Goal: Task Accomplishment & Management: Manage account settings

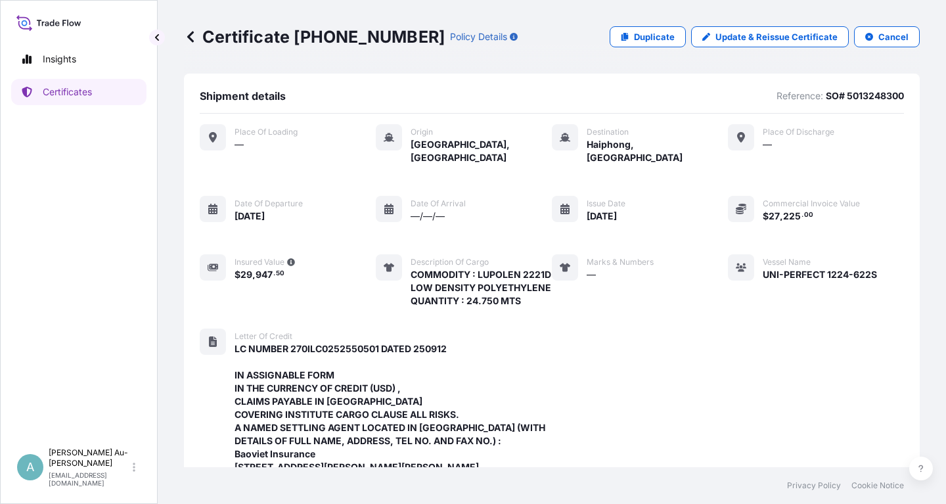
scroll to position [466, 0]
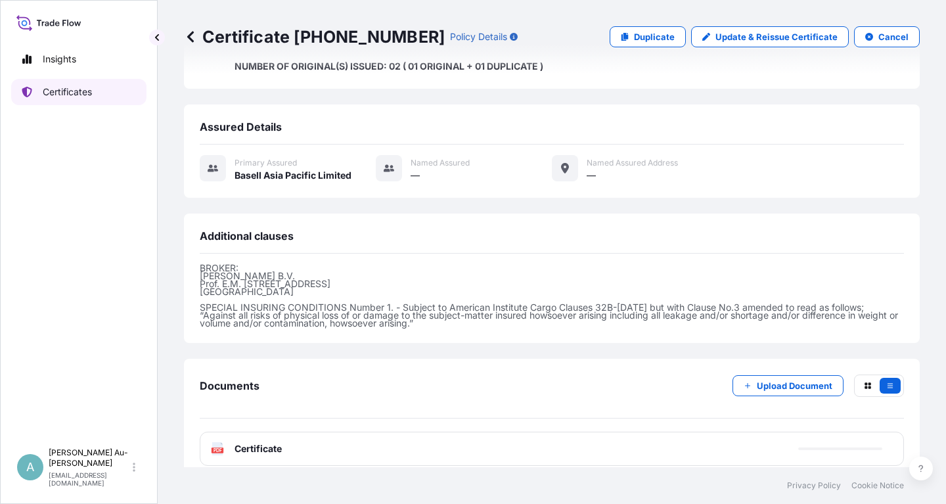
click at [95, 90] on link "Certificates" at bounding box center [78, 92] width 135 height 26
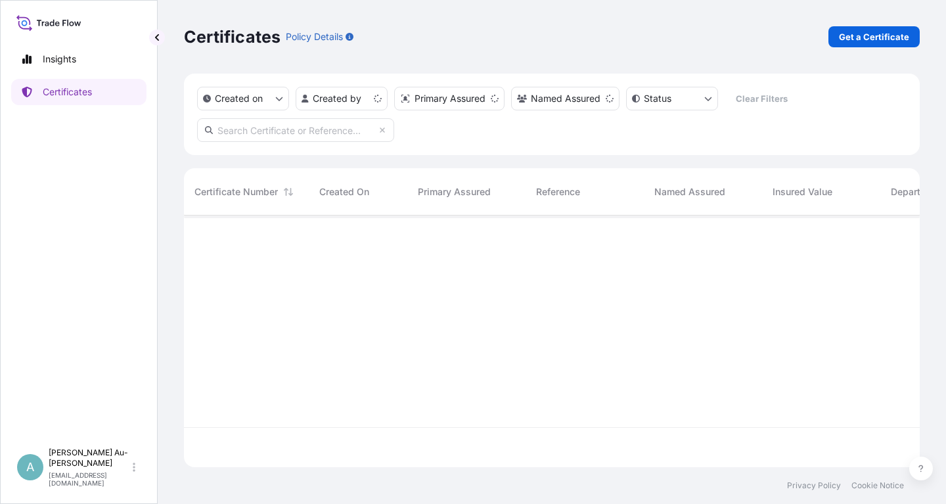
scroll to position [259, 735]
click at [284, 135] on input "text" at bounding box center [295, 130] width 197 height 24
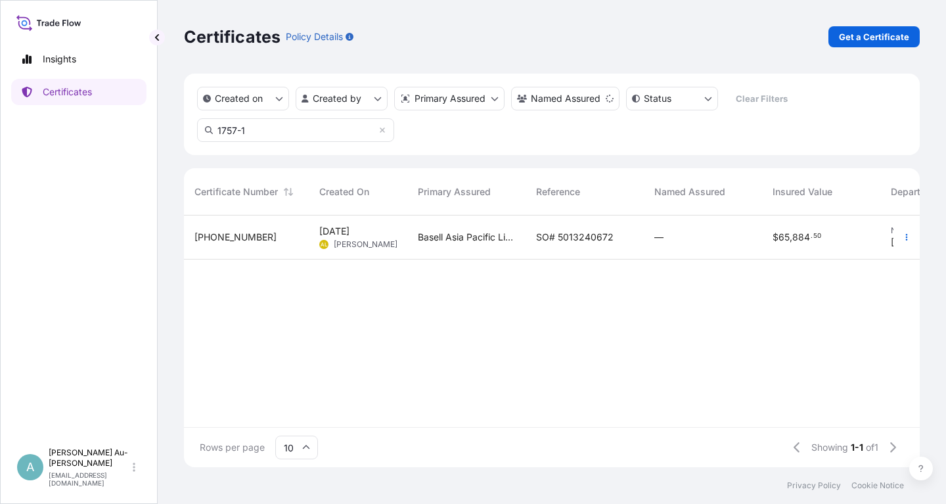
type input "1757-1"
click at [565, 244] on div "SO# 5013240672" at bounding box center [584, 237] width 118 height 44
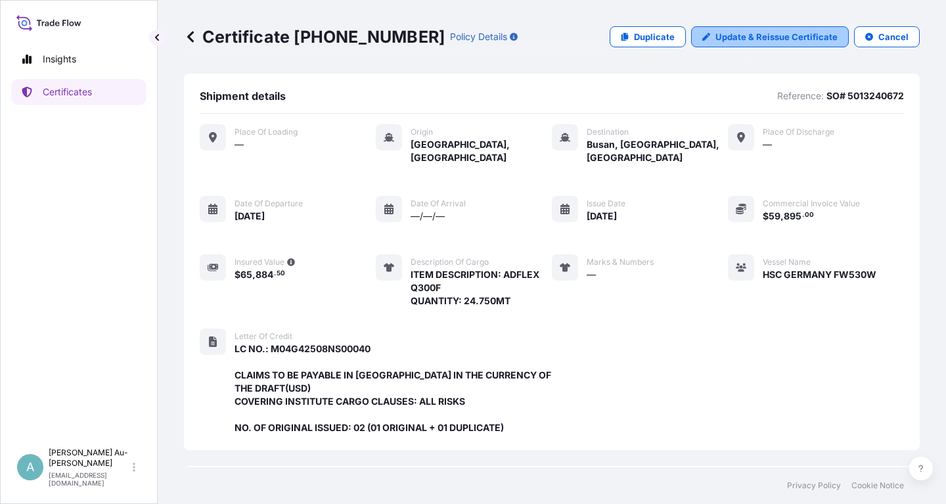
click at [758, 39] on p "Update & Reissue Certificate" at bounding box center [776, 36] width 122 height 13
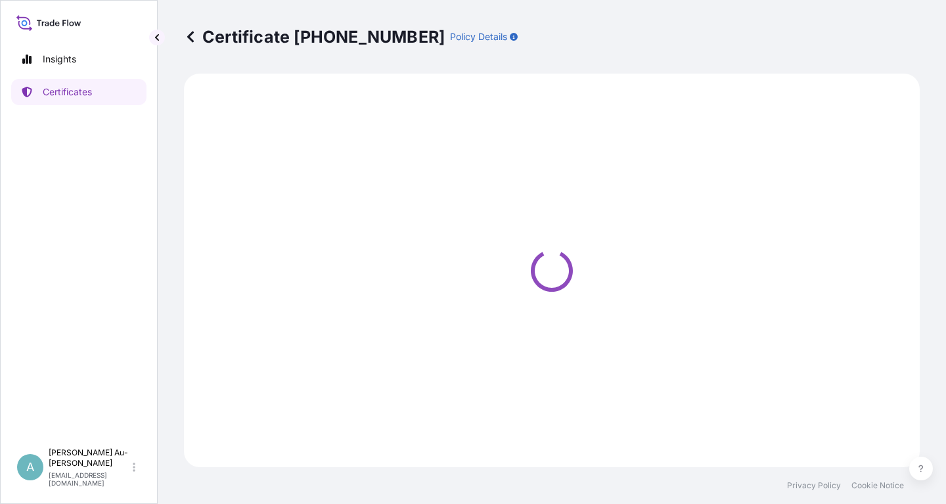
select select "Sea"
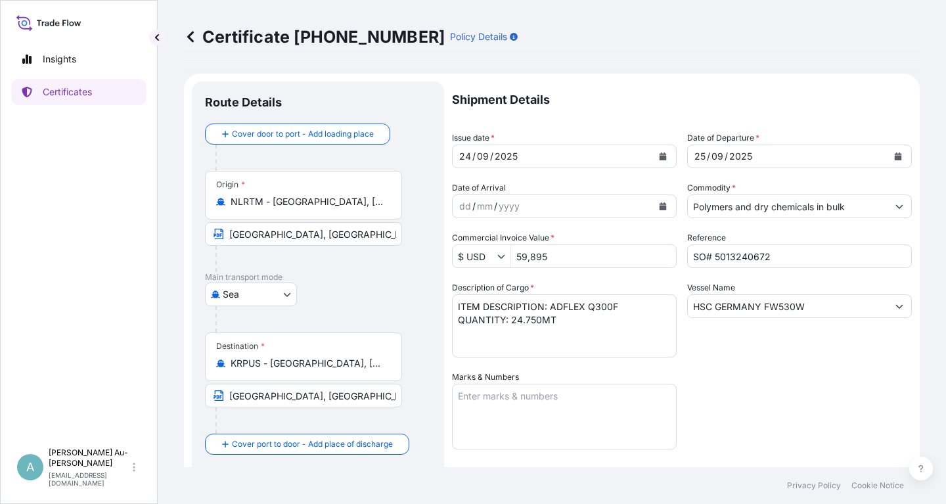
select select "32034"
click at [659, 160] on icon "Calendar" at bounding box center [663, 156] width 8 height 8
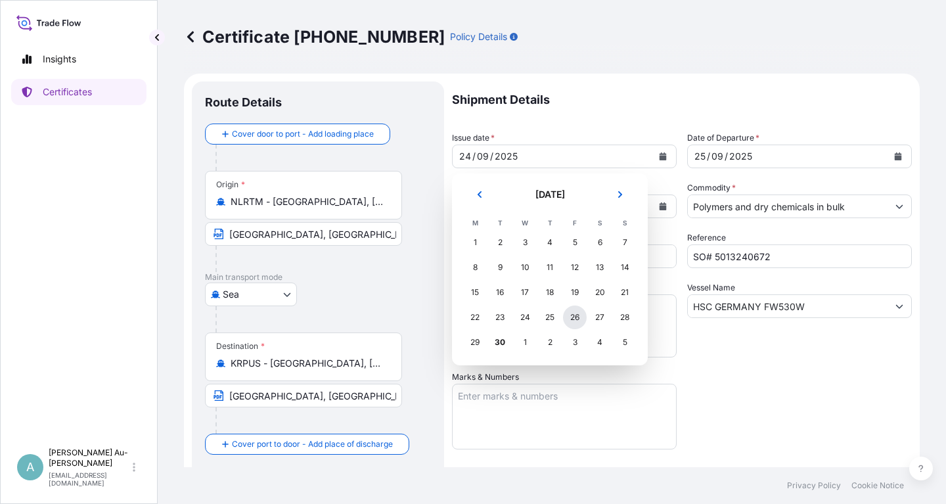
click at [573, 320] on div "26" at bounding box center [575, 317] width 24 height 24
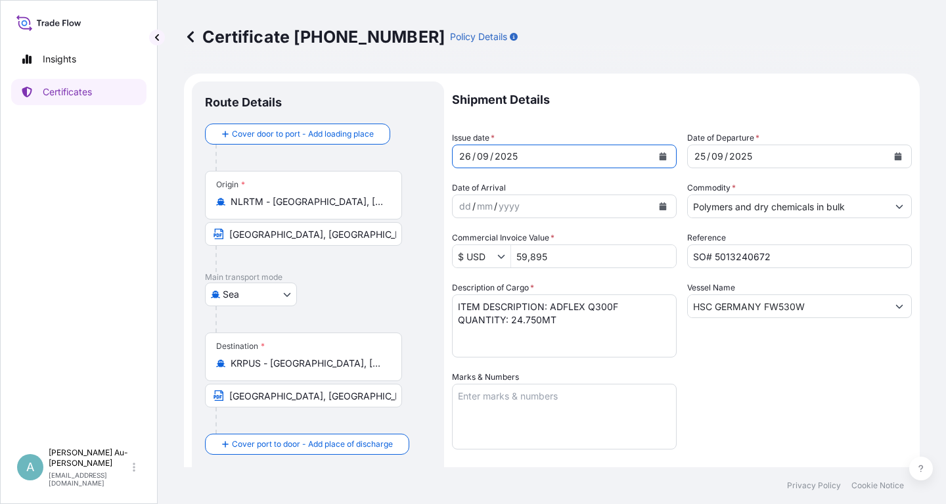
click at [894, 156] on icon "Calendar" at bounding box center [898, 156] width 8 height 8
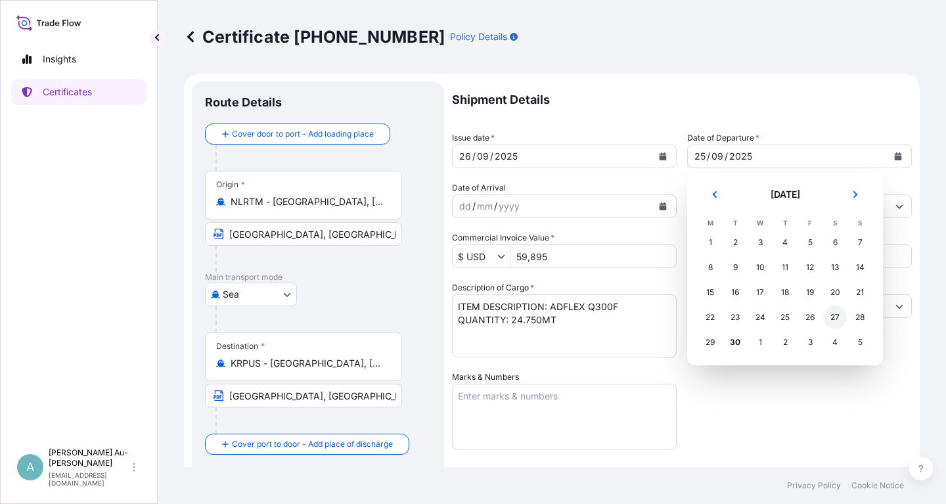
click at [842, 318] on div "27" at bounding box center [835, 317] width 24 height 24
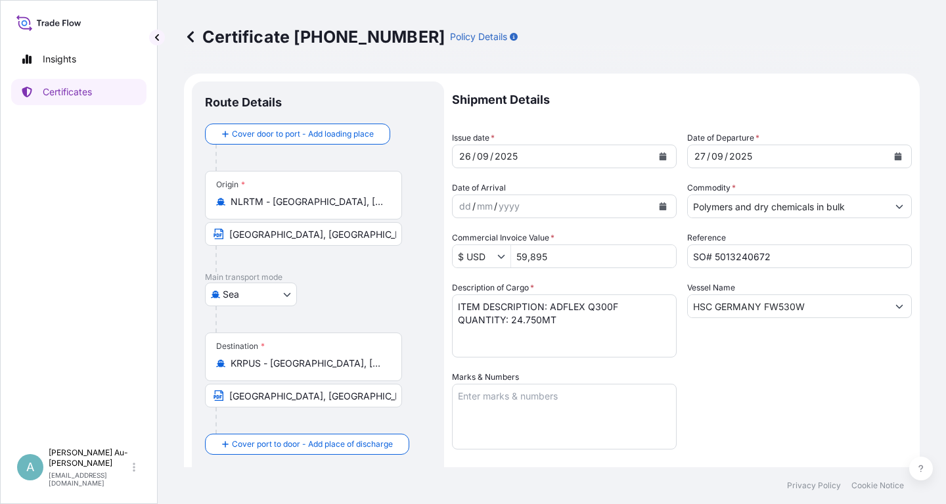
click at [646, 113] on p "Shipment Details" at bounding box center [682, 99] width 460 height 37
click at [727, 374] on div "Shipment Details Issue date * [DATE] Date of Departure * [DATE] Date of Arrival…" at bounding box center [682, 419] width 460 height 676
click at [699, 308] on input "HSC GERMANY FW530W" at bounding box center [788, 306] width 200 height 24
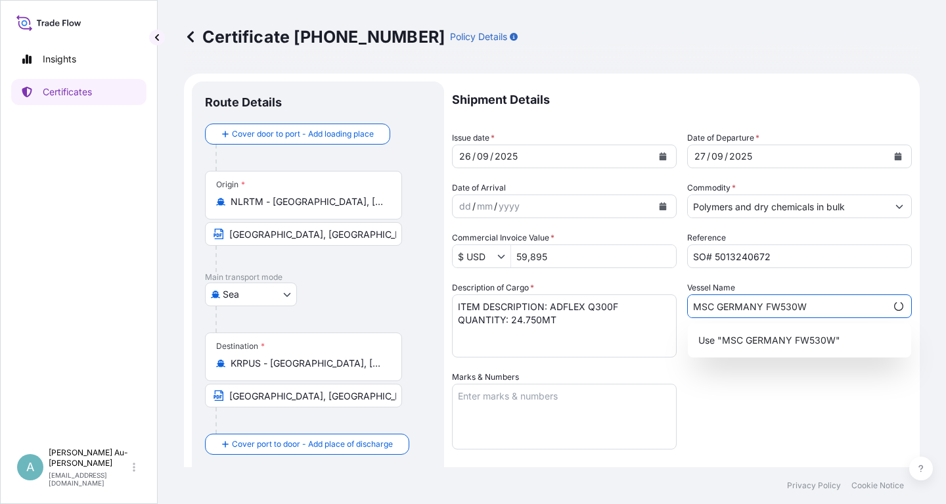
type input "MSC GERMANY FW530W"
click at [755, 399] on div "Shipment Details Issue date * [DATE] Date of Departure * [DATE] Date of Arrival…" at bounding box center [682, 419] width 460 height 676
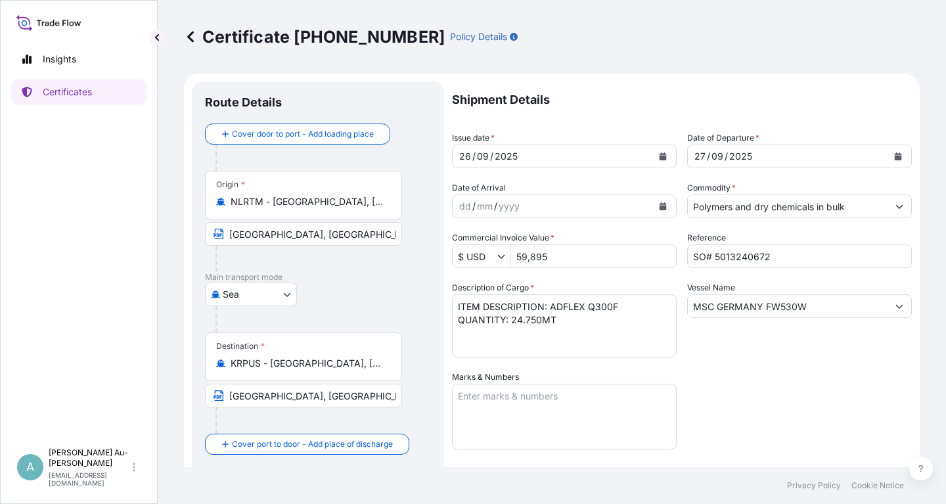
click at [744, 405] on div "Shipment Details Issue date * [DATE] Date of Departure * [DATE] Date of Arrival…" at bounding box center [682, 419] width 460 height 676
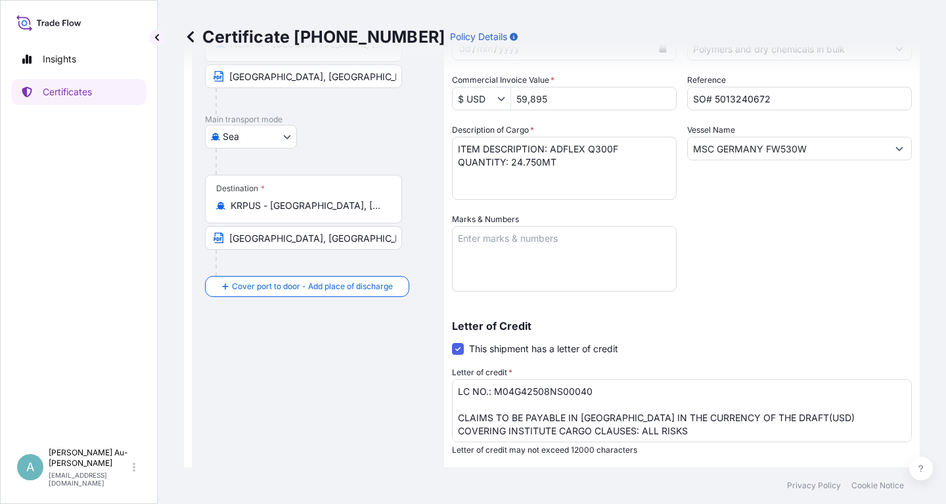
scroll to position [315, 0]
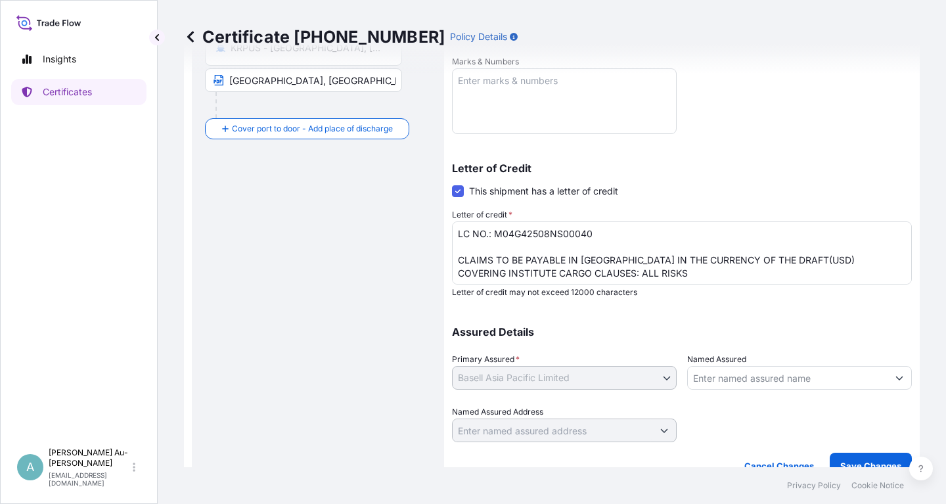
click at [608, 264] on textarea "LC NO.: M04G42508NS00040 CLAIMS TO BE PAYABLE IN [GEOGRAPHIC_DATA] IN THE CURRE…" at bounding box center [682, 252] width 460 height 63
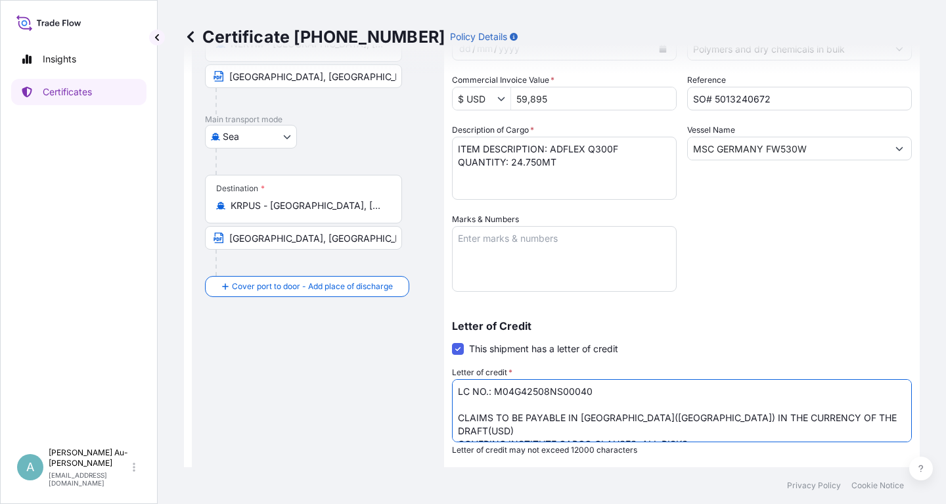
scroll to position [327, 0]
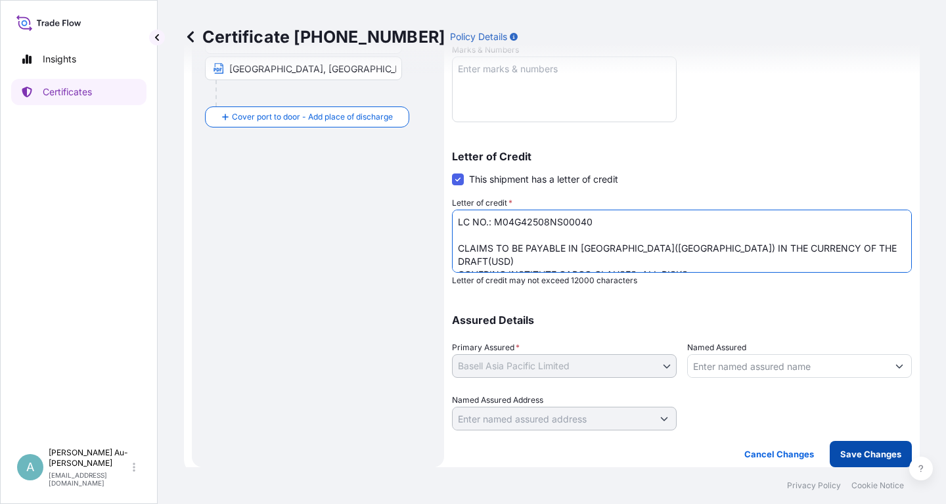
type textarea "LC NO.: M04G42508NS00040 CLAIMS TO BE PAYABLE IN [GEOGRAPHIC_DATA]([GEOGRAPHIC_…"
click at [844, 458] on p "Save Changes" at bounding box center [870, 453] width 61 height 13
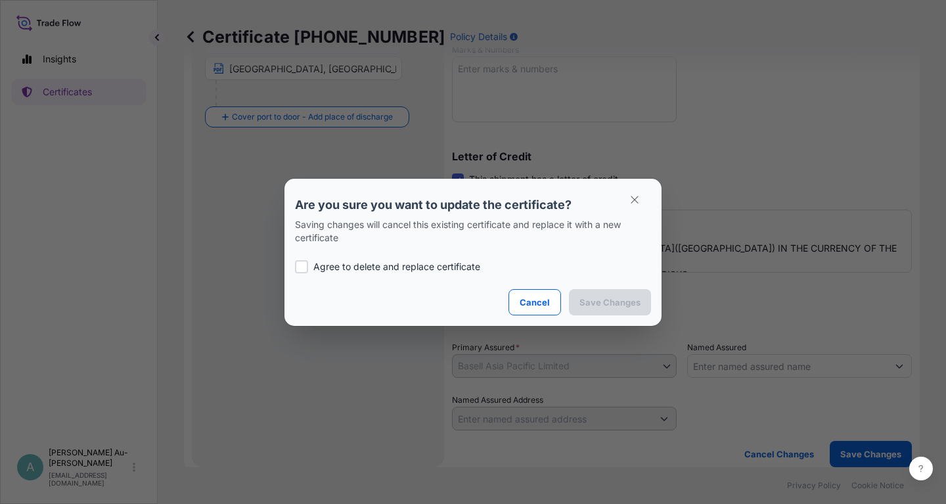
click at [368, 269] on p "Agree to delete and replace certificate" at bounding box center [396, 266] width 167 height 13
checkbox input "true"
click at [598, 304] on p "Save Changes" at bounding box center [609, 301] width 61 height 13
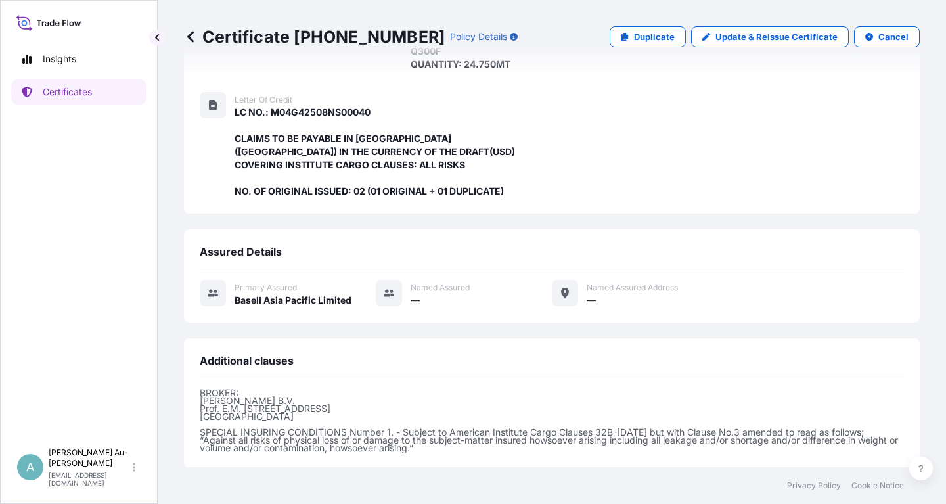
scroll to position [361, 0]
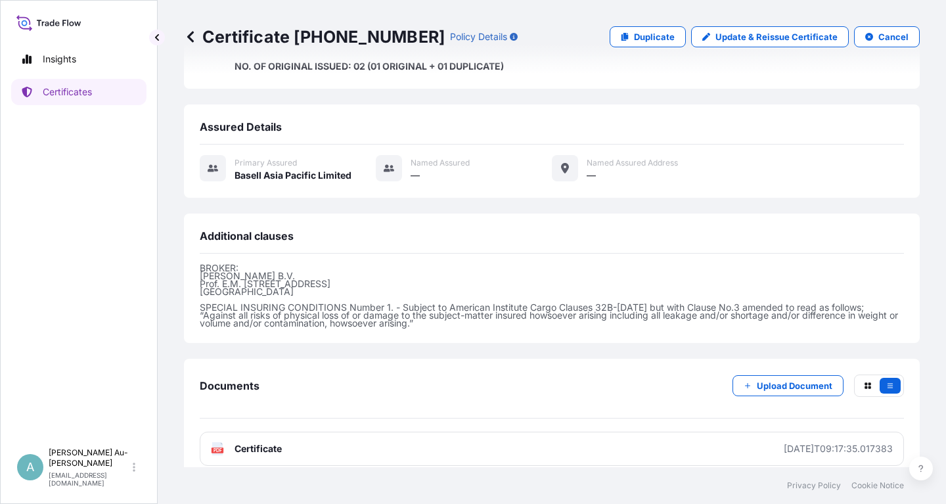
click at [271, 442] on span "Certificate" at bounding box center [257, 448] width 47 height 13
